Goal: Transaction & Acquisition: Purchase product/service

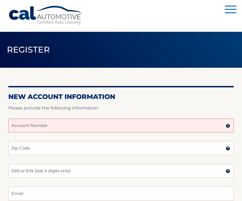
click at [231, 11] on button "Menu" at bounding box center [231, 10] width 12 height 9
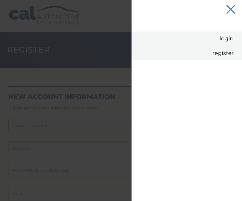
click at [228, 39] on link "Login" at bounding box center [186, 39] width 110 height 14
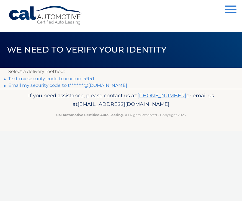
click at [85, 78] on link "Text my security code to xxx-xxx-4941" at bounding box center [51, 78] width 86 height 5
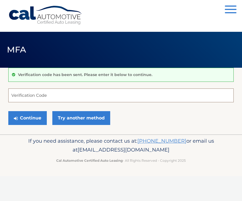
click at [21, 99] on input "Verification Code" at bounding box center [120, 96] width 225 height 14
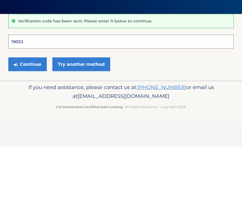
type input "190537"
click at [27, 111] on button "Continue" at bounding box center [27, 118] width 38 height 14
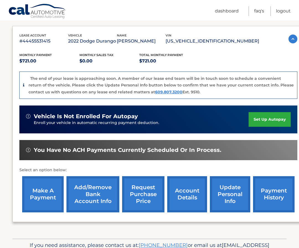
scroll to position [97, 0]
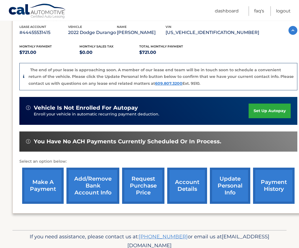
click at [40, 187] on link "make a payment" at bounding box center [42, 186] width 41 height 36
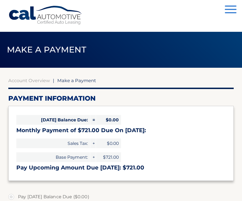
select select "OWZlYmRjNjItMjEzNy00MTg1LWE0YWYtMWU5YTJlODdhZTYx"
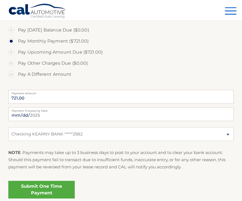
scroll to position [167, 0]
click at [47, 190] on link "Submit One Time Payment" at bounding box center [41, 190] width 66 height 18
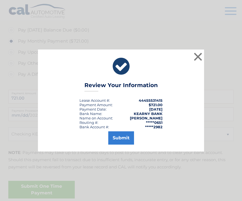
click at [121, 145] on button "Submit" at bounding box center [121, 137] width 26 height 13
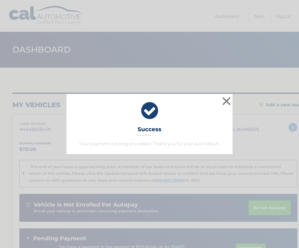
click at [226, 103] on button "×" at bounding box center [226, 101] width 11 height 11
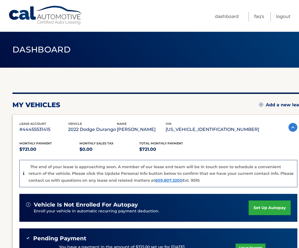
click at [284, 16] on link "Logout" at bounding box center [283, 17] width 15 height 10
